Goal: Transaction & Acquisition: Purchase product/service

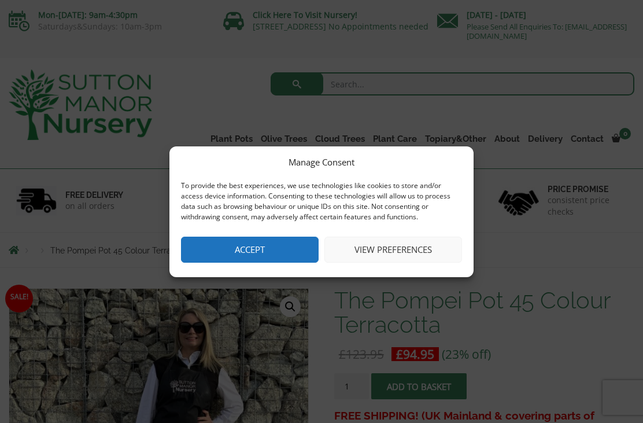
click at [255, 251] on button "Accept" at bounding box center [250, 250] width 138 height 26
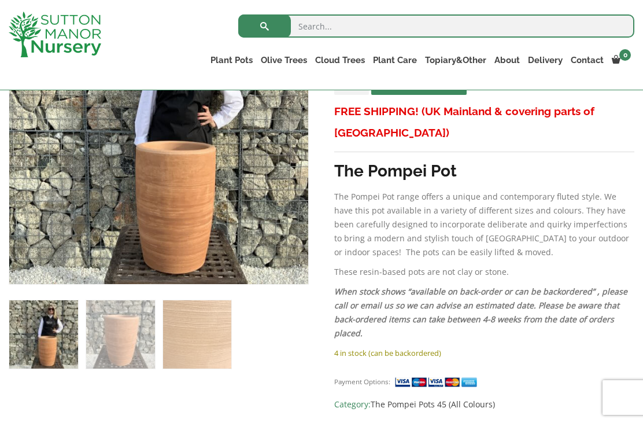
scroll to position [192, 0]
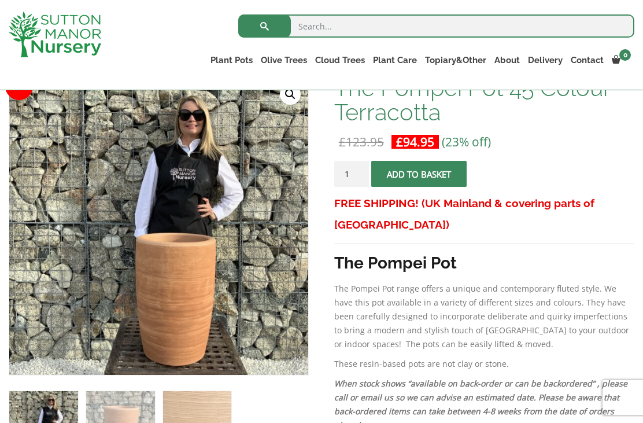
click at [113, 129] on img at bounding box center [298, 365] width 579 height 579
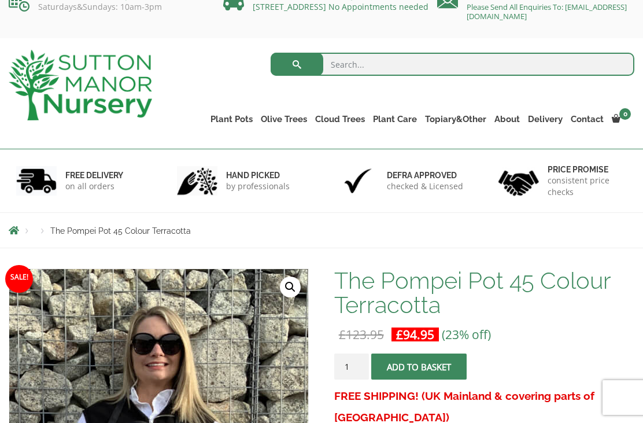
scroll to position [20, 0]
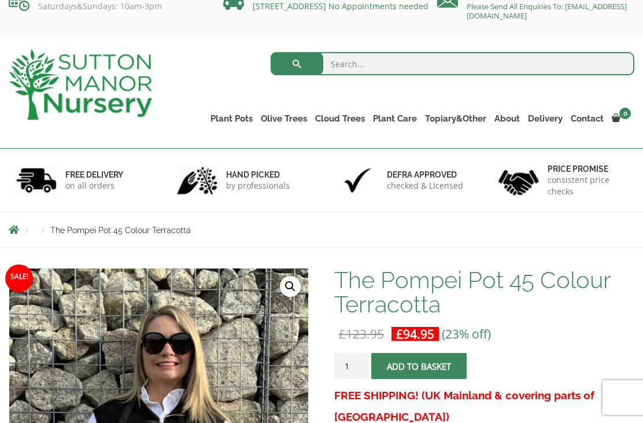
click at [218, 119] on link "Plant Pots" at bounding box center [232, 119] width 50 height 16
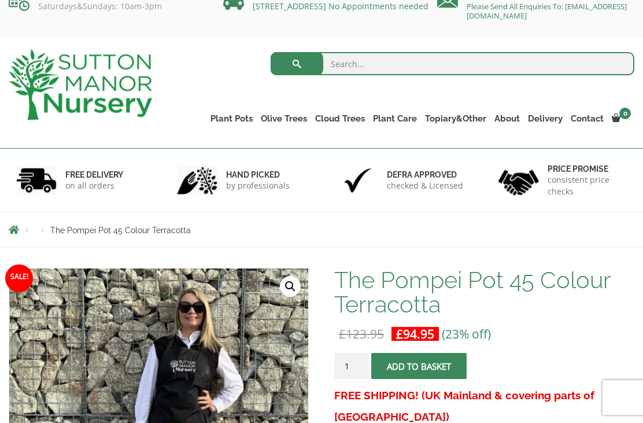
click at [0, 0] on link "Fibre Clay Pots" at bounding box center [0, 0] width 0 height 0
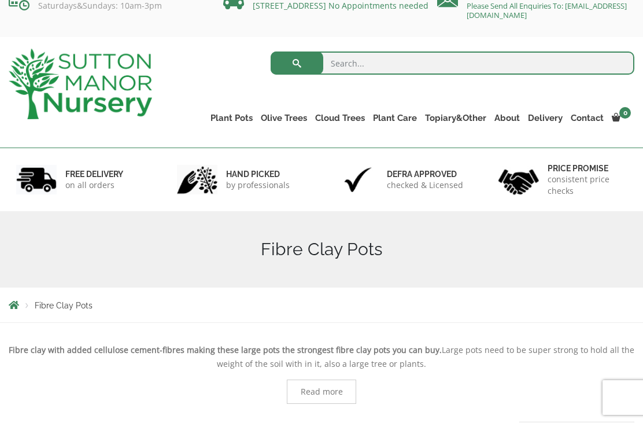
scroll to position [25, 0]
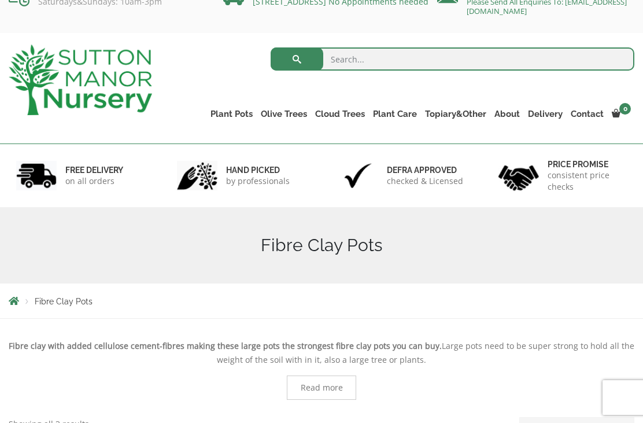
click at [225, 109] on link "Plant Pots" at bounding box center [232, 114] width 50 height 16
click at [0, 0] on link "The Old Stone Pots" at bounding box center [0, 0] width 0 height 0
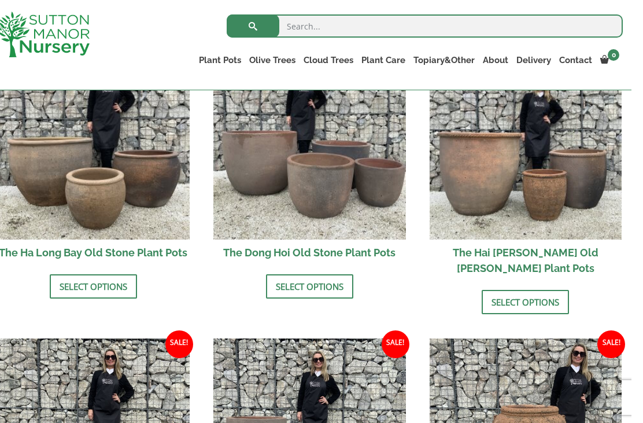
scroll to position [466, 0]
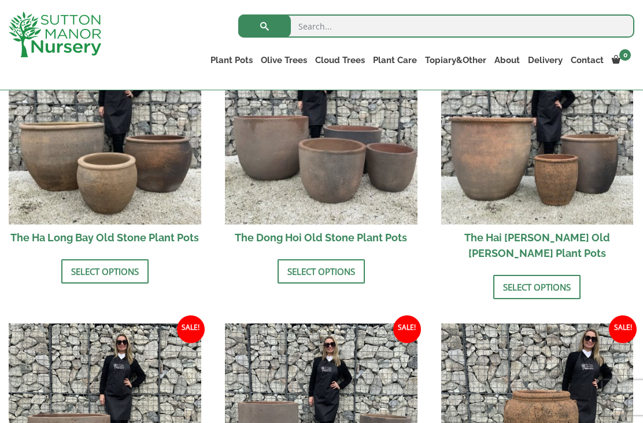
click at [524, 275] on link "Select options" at bounding box center [537, 287] width 87 height 24
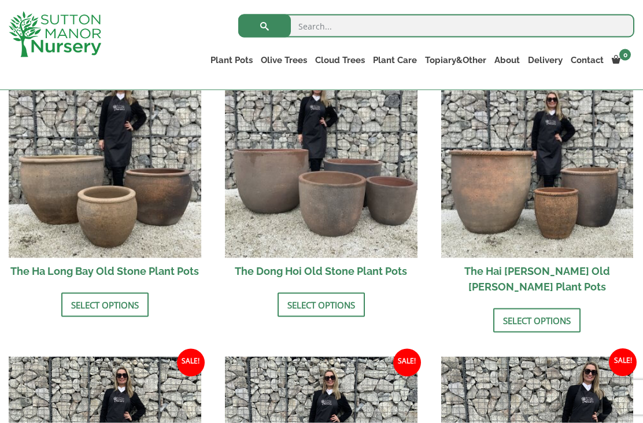
scroll to position [233, 0]
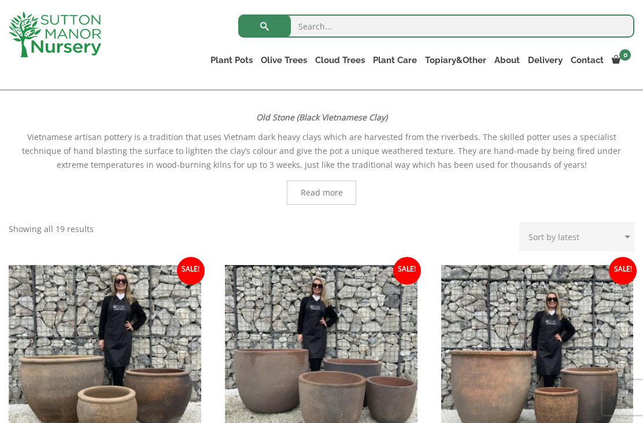
click at [0, 0] on link "Vietnamese Terracotta" at bounding box center [0, 0] width 0 height 0
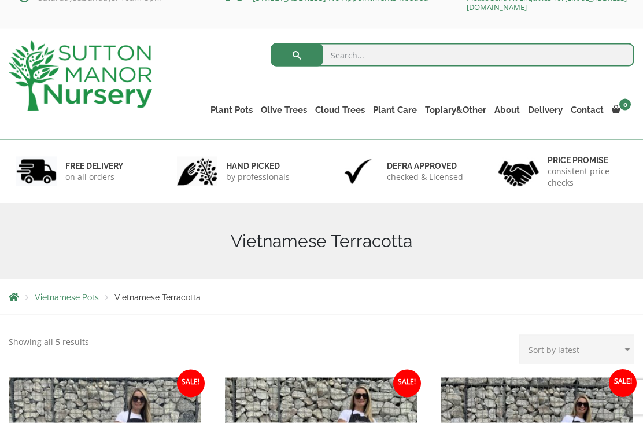
scroll to position [30, 0]
click at [0, 0] on link "Squares And Troughs" at bounding box center [0, 0] width 0 height 0
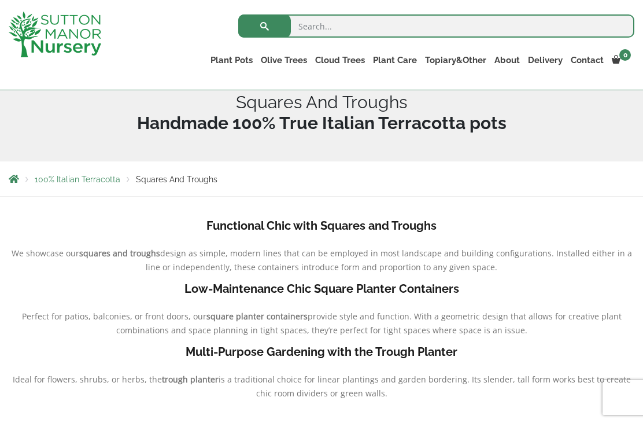
scroll to position [102, 0]
